Goal: Task Accomplishment & Management: Use online tool/utility

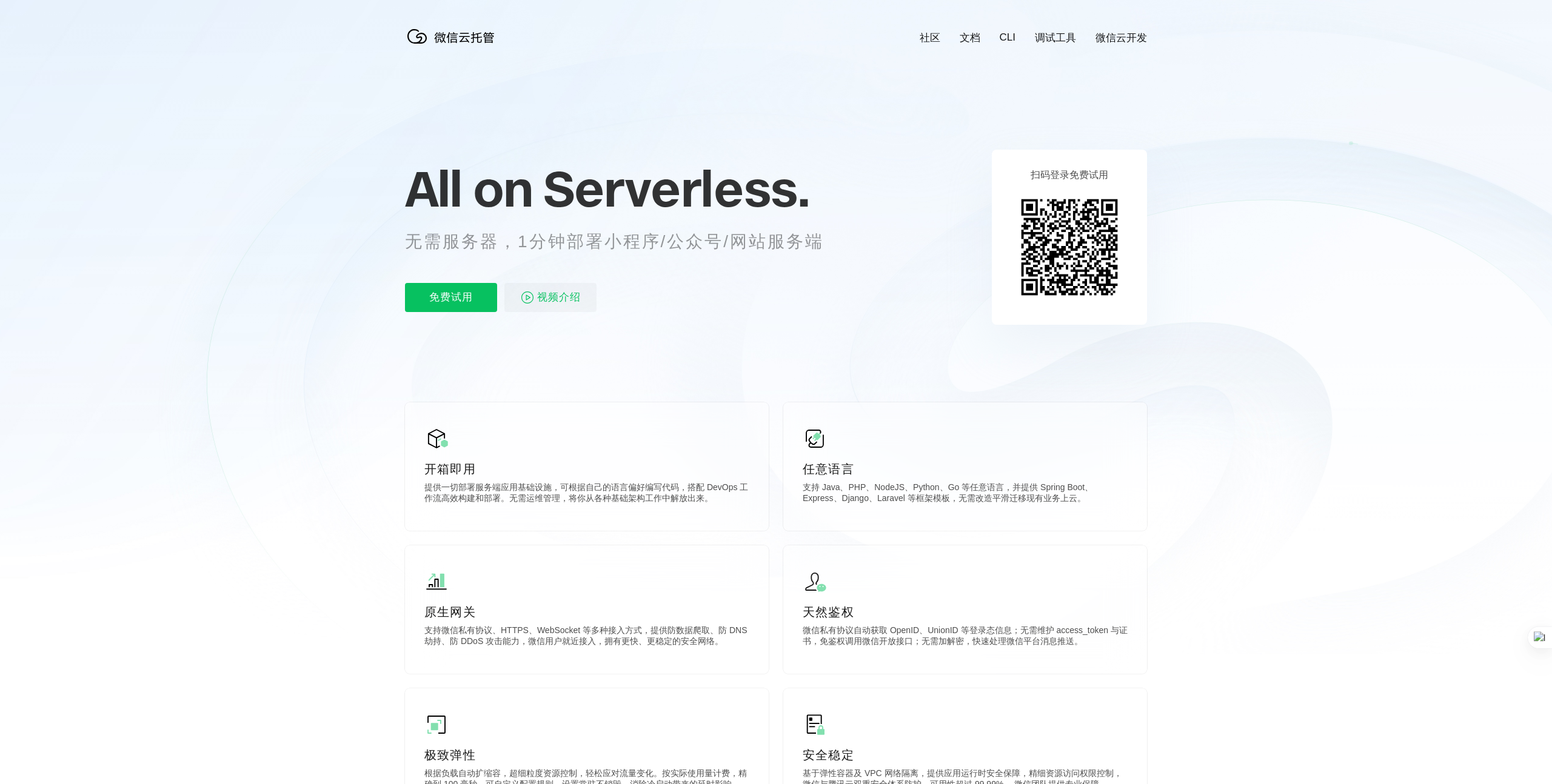
scroll to position [0, 2156]
click at [1193, 375] on icon at bounding box center [776, 327] width 1164 height 654
click at [1376, 215] on div at bounding box center [776, 327] width 1552 height 654
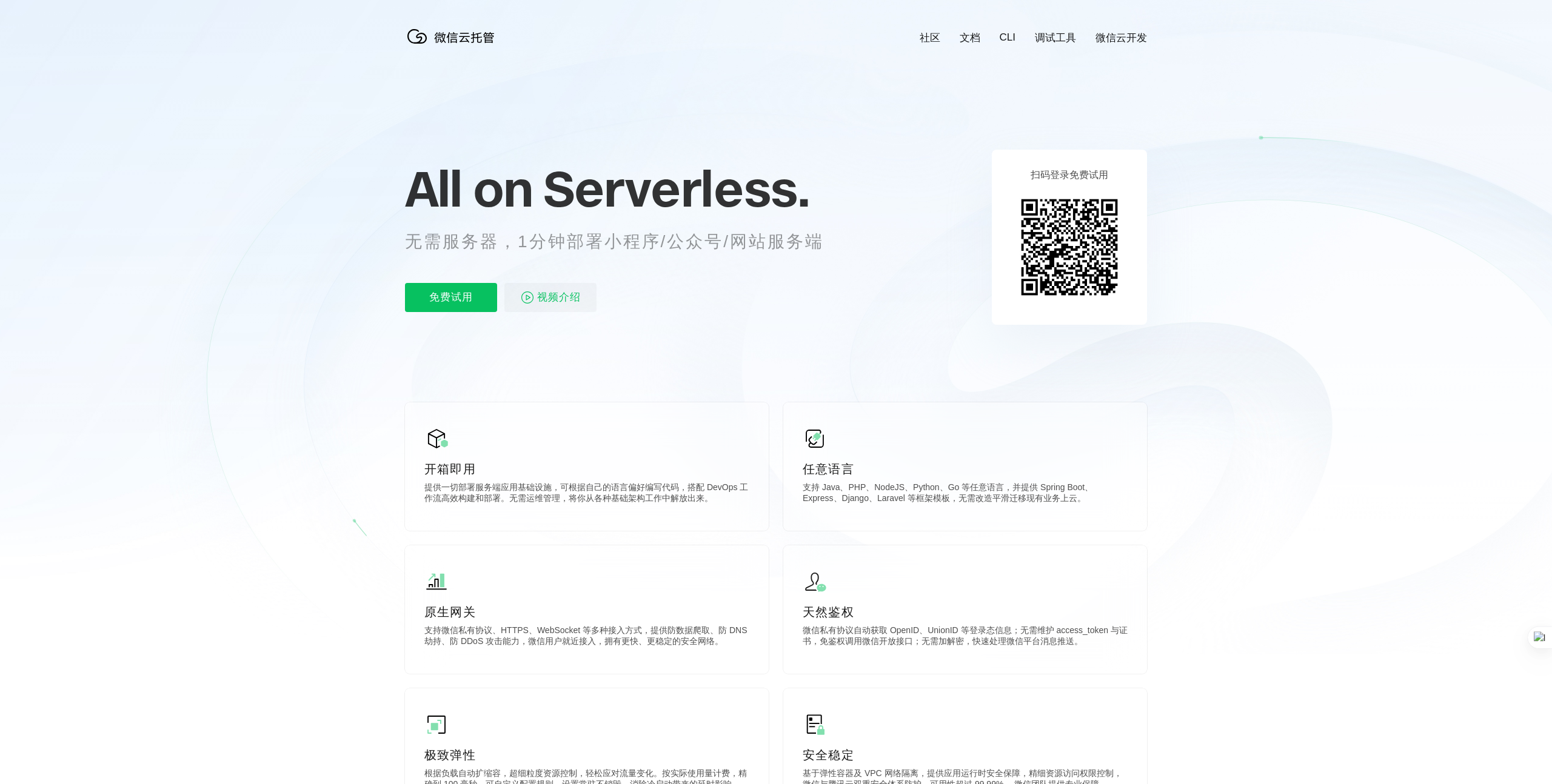
click at [1083, 179] on p "扫码登录免费试用" at bounding box center [1069, 175] width 78 height 13
click at [1083, 179] on p "扫码登录免费试用" at bounding box center [1069, 175] width 78 height 13
click at [1083, 175] on p "扫码登录免费试用" at bounding box center [1069, 175] width 78 height 13
